Goal: Find specific page/section: Find specific page/section

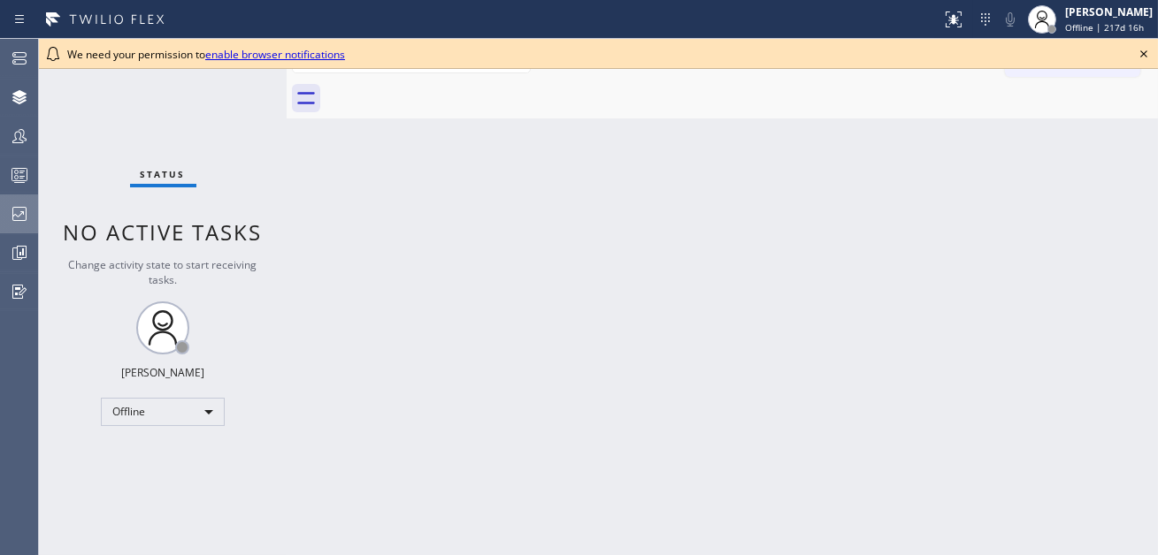
click at [19, 211] on icon at bounding box center [19, 213] width 21 height 21
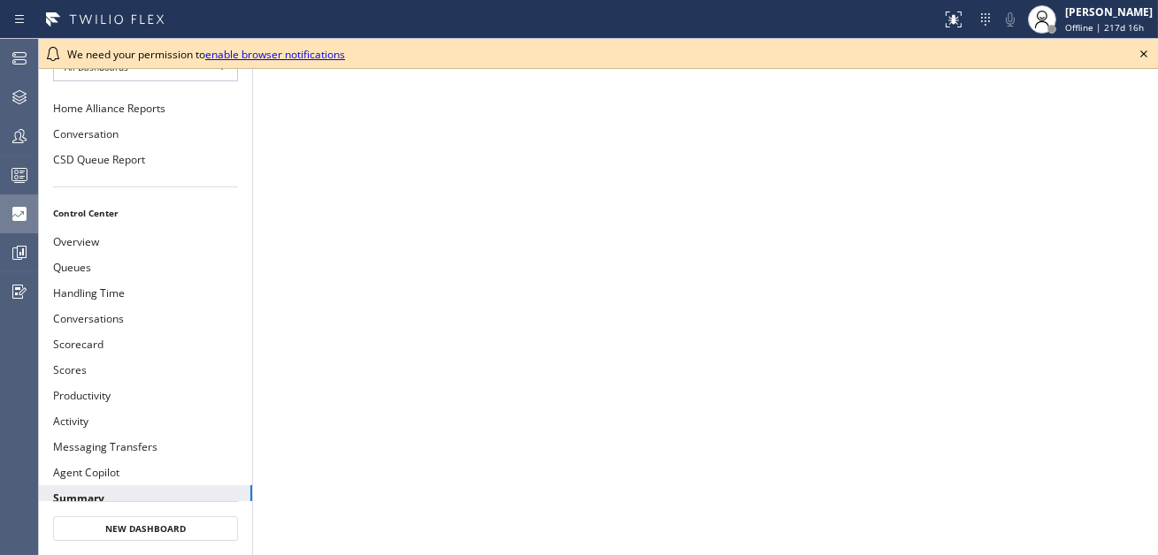
click at [1144, 56] on icon at bounding box center [1143, 53] width 7 height 7
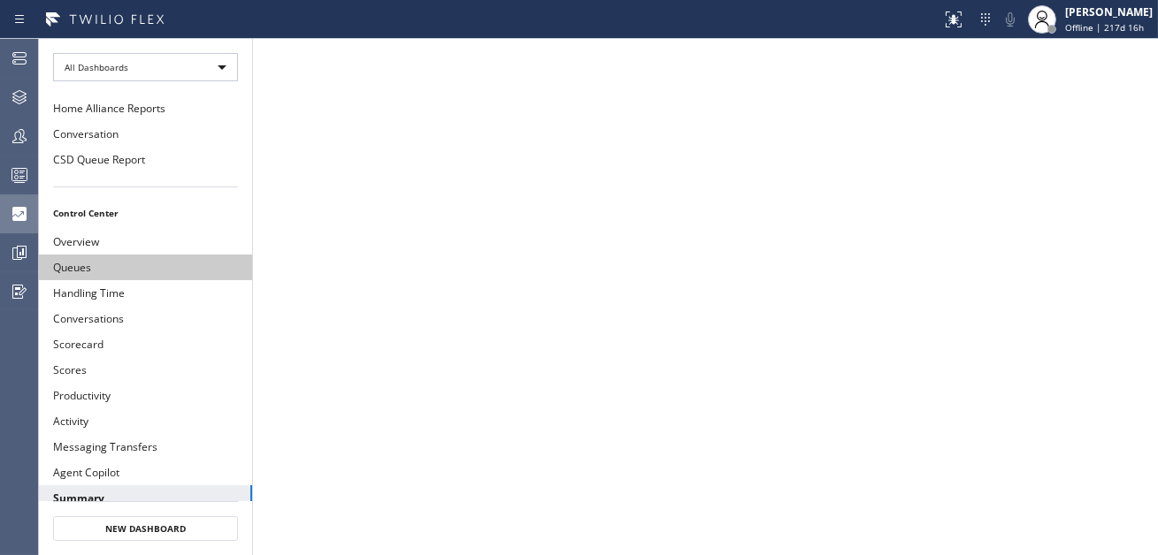
click at [203, 266] on button "Queues" at bounding box center [145, 268] width 213 height 26
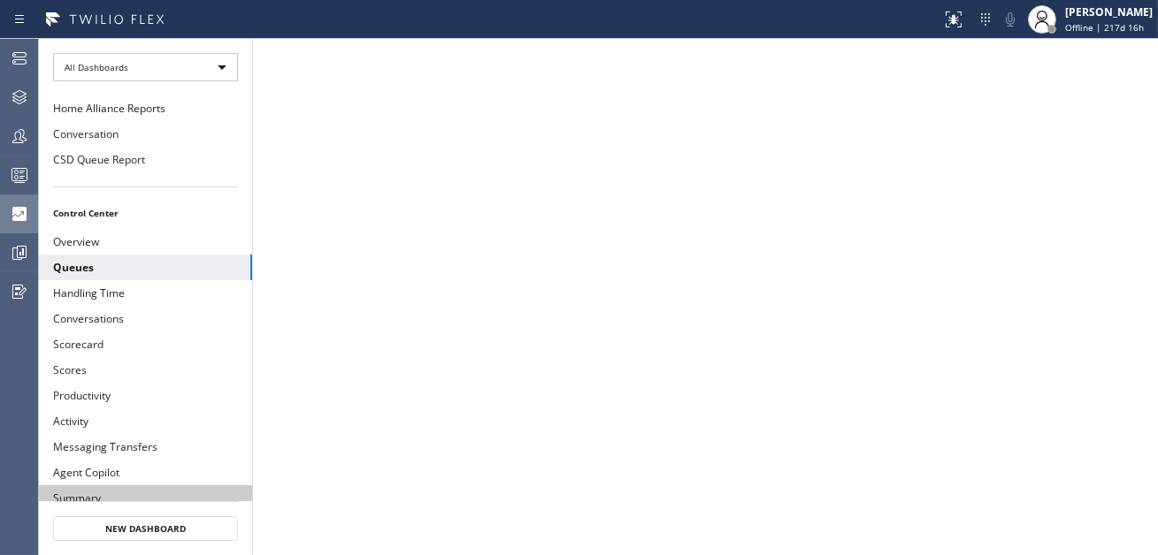
click at [136, 491] on button "Summary" at bounding box center [145, 499] width 213 height 26
